Goal: Information Seeking & Learning: Learn about a topic

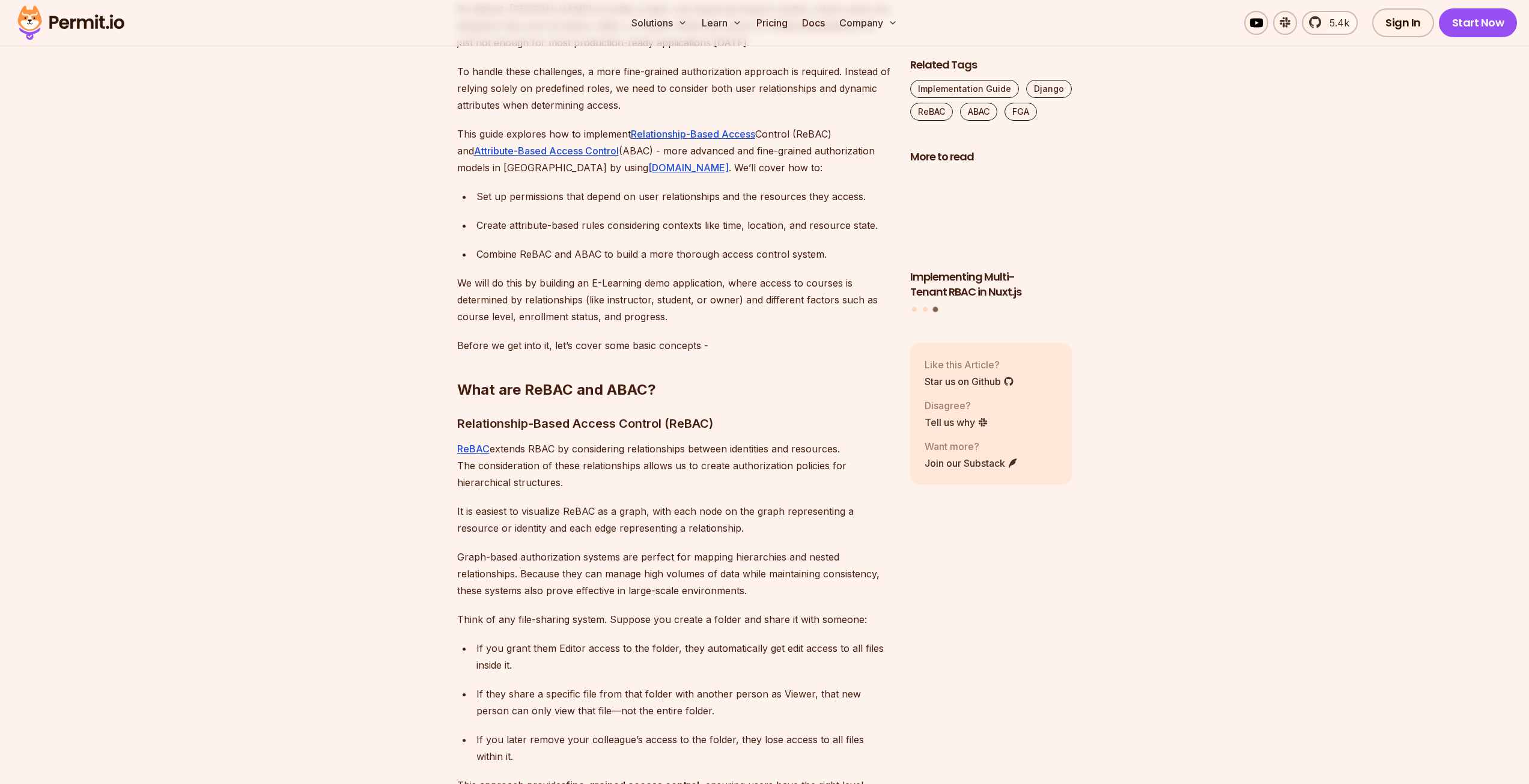
scroll to position [961, 0]
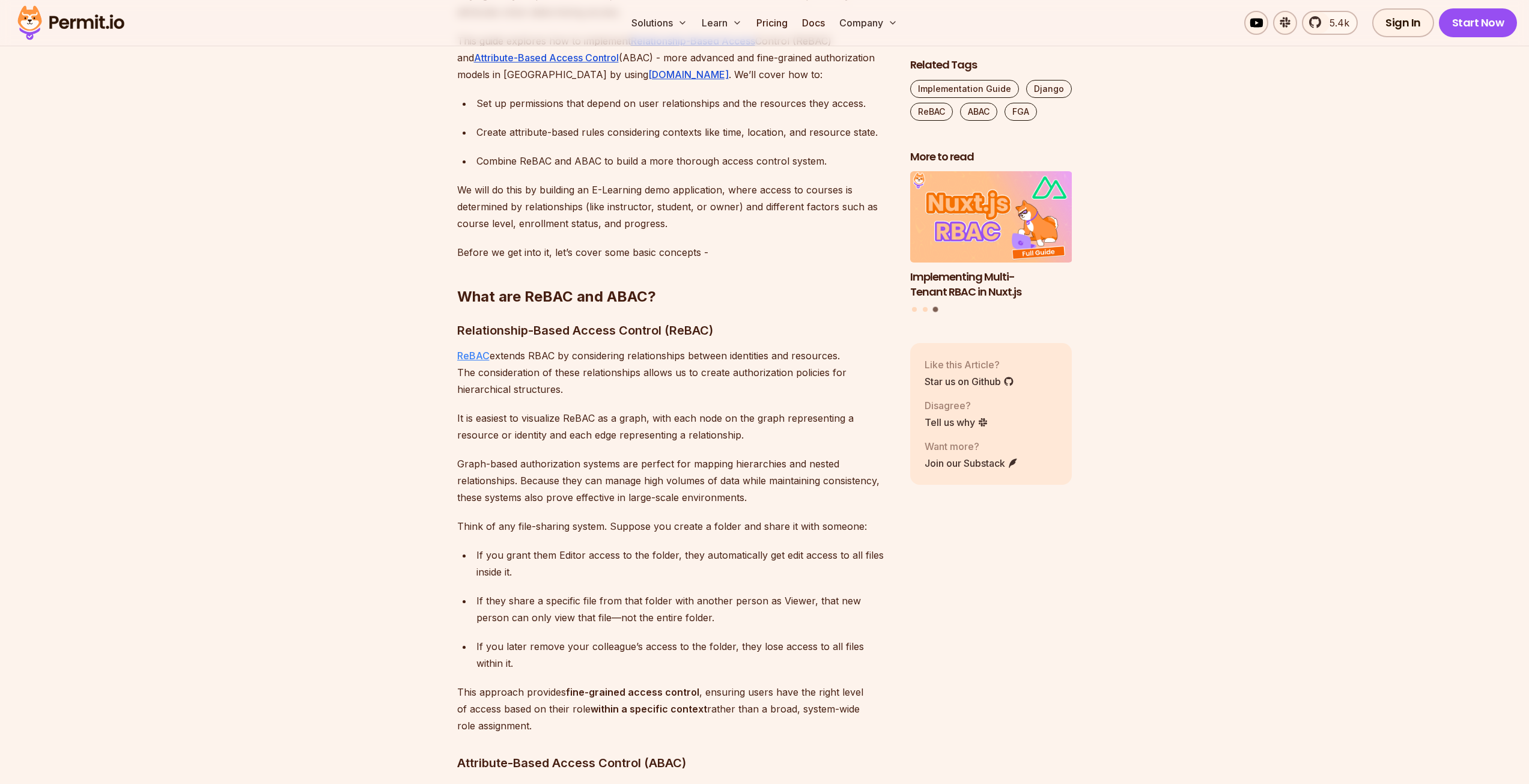
click at [465, 353] on link "ReBAC" at bounding box center [474, 356] width 32 height 12
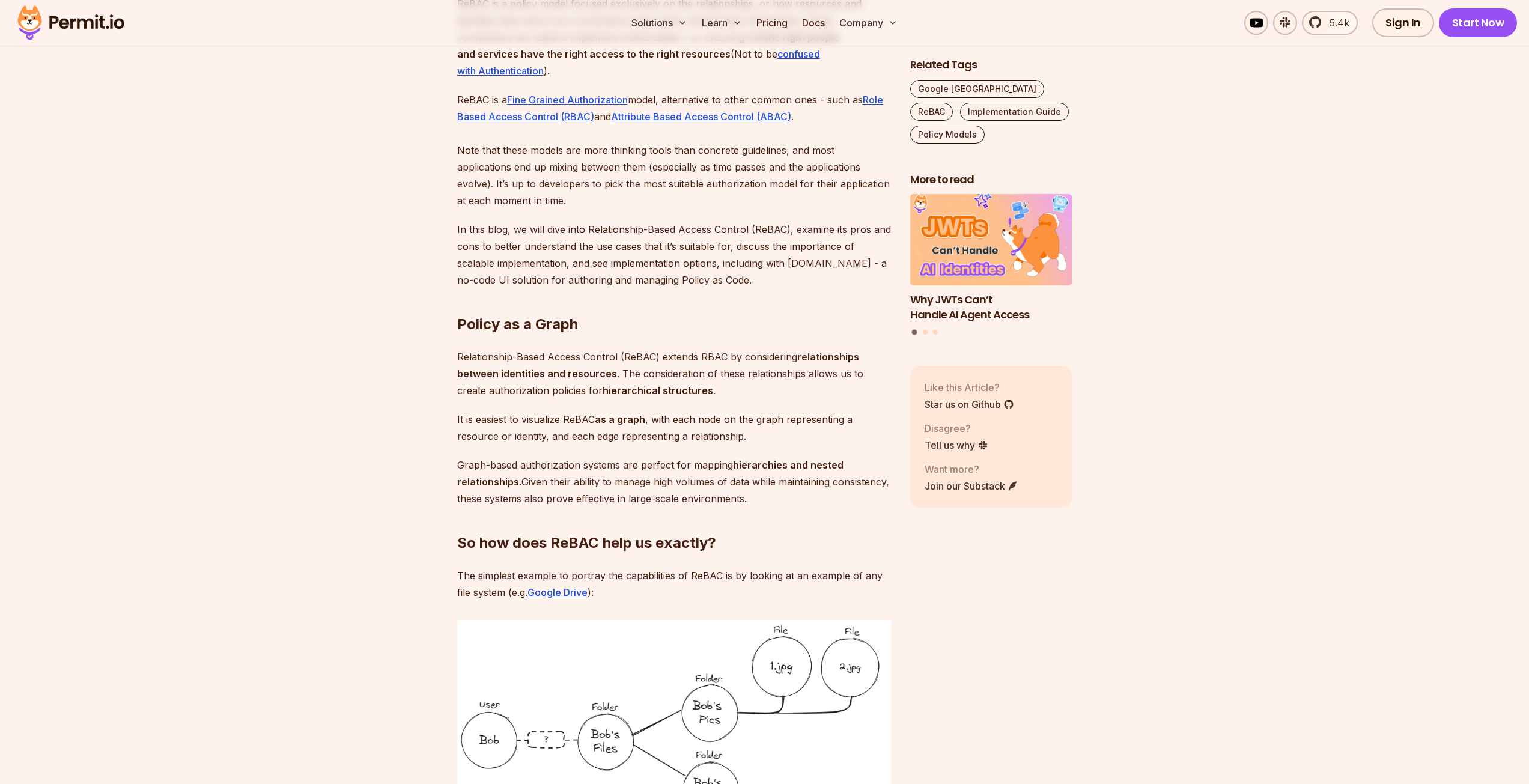
scroll to position [781, 0]
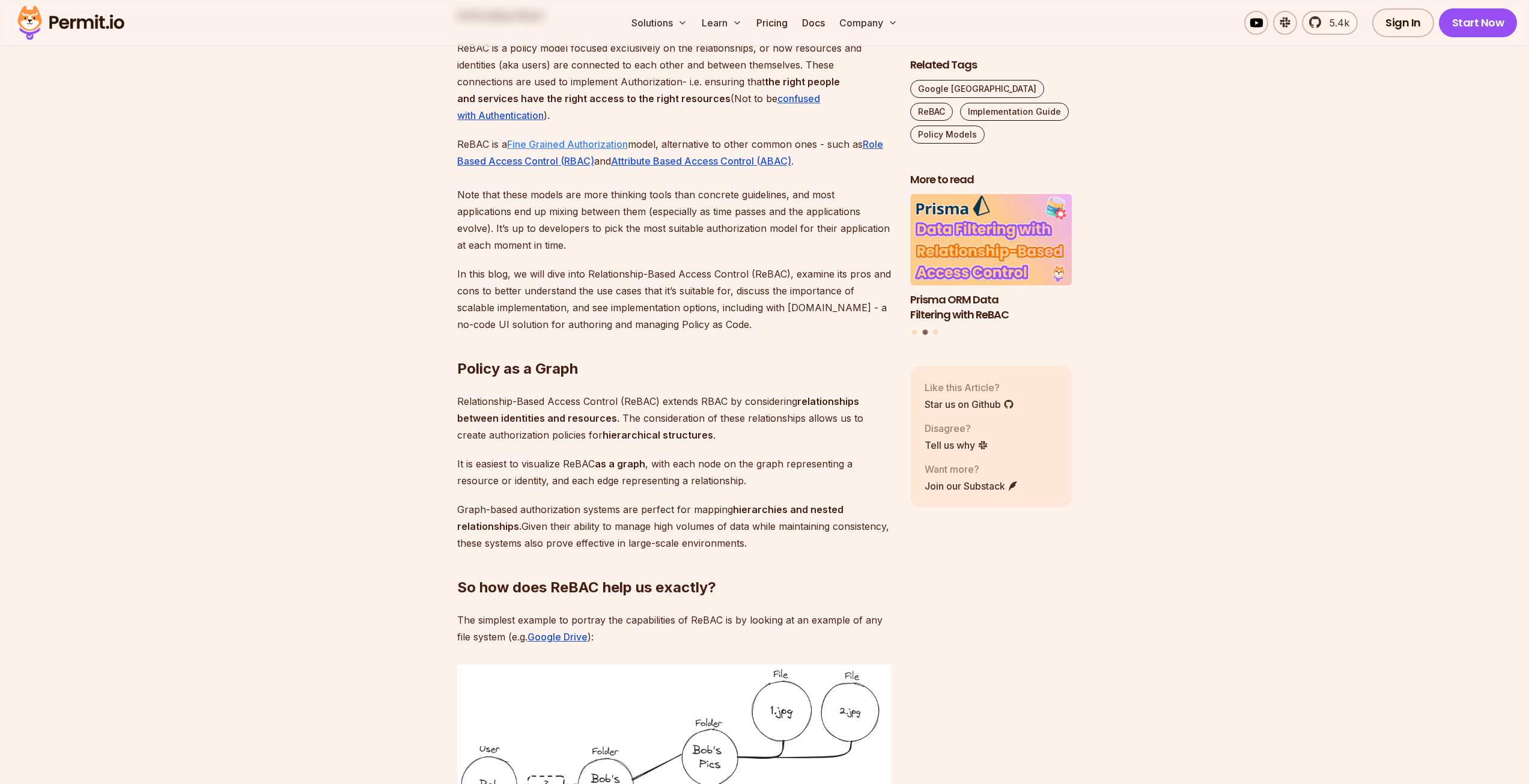
click at [593, 142] on link "Fine Grained Authorization" at bounding box center [567, 144] width 121 height 12
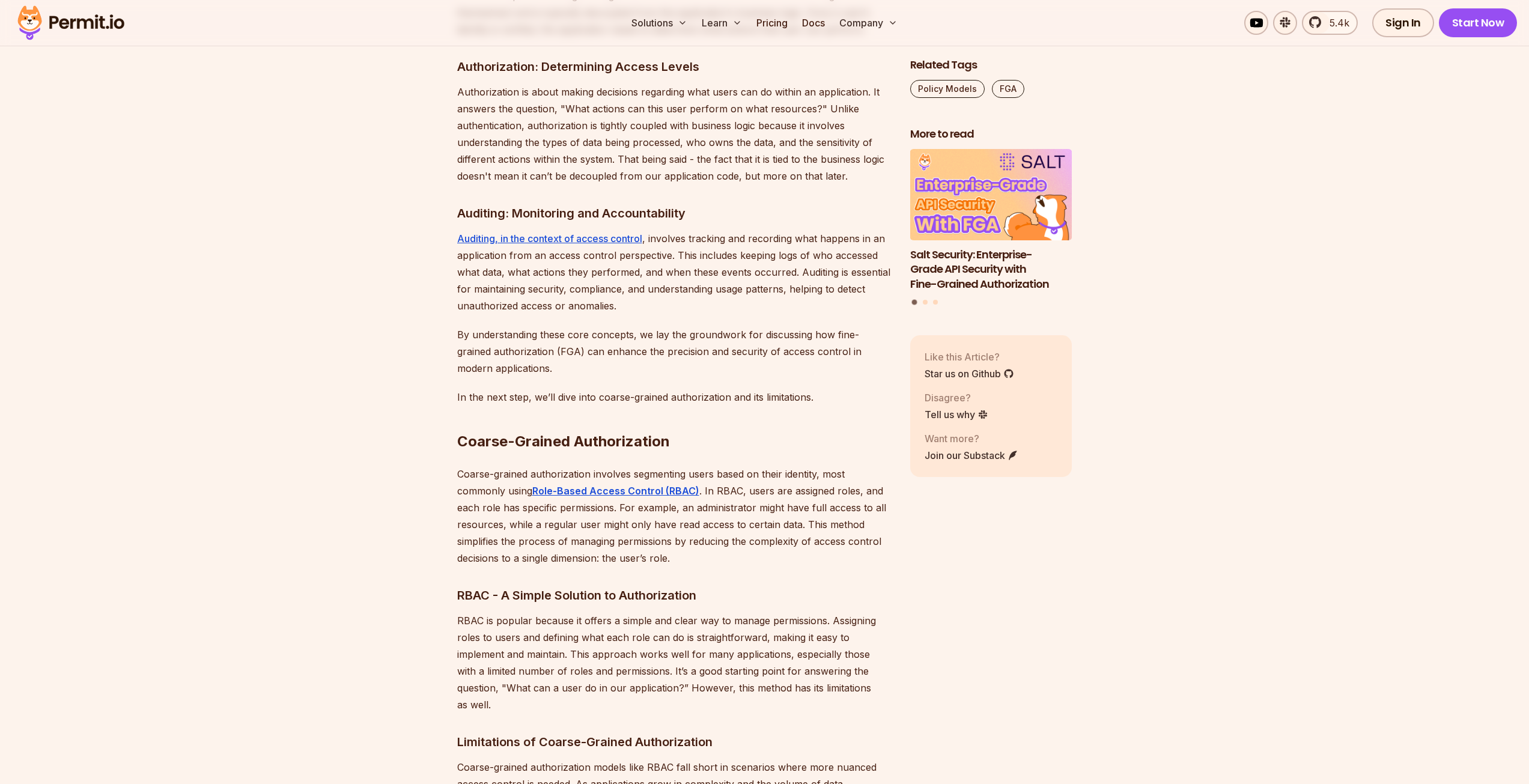
scroll to position [1622, 0]
